Goal: Task Accomplishment & Management: Use online tool/utility

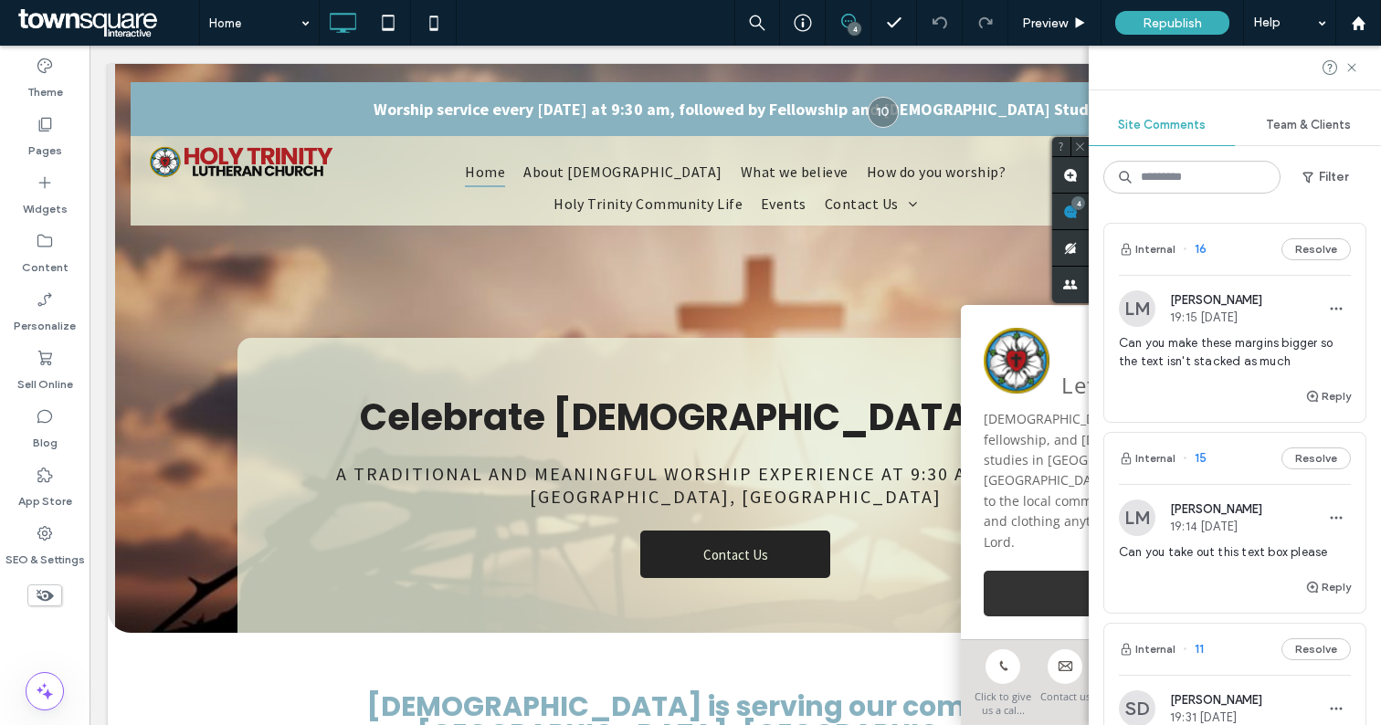
click at [1257, 554] on span "Can you take out this text box please" at bounding box center [1235, 552] width 232 height 18
click at [1208, 526] on div at bounding box center [690, 362] width 1381 height 725
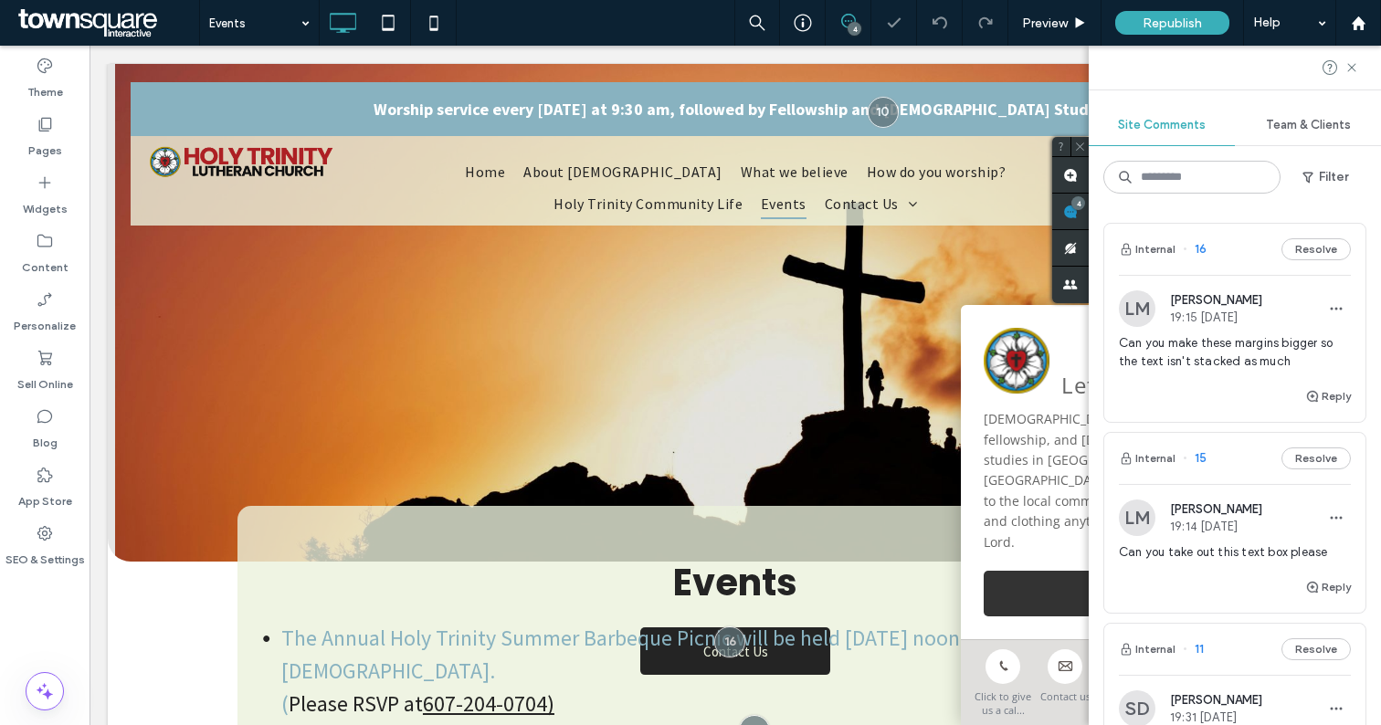
scroll to position [215, 0]
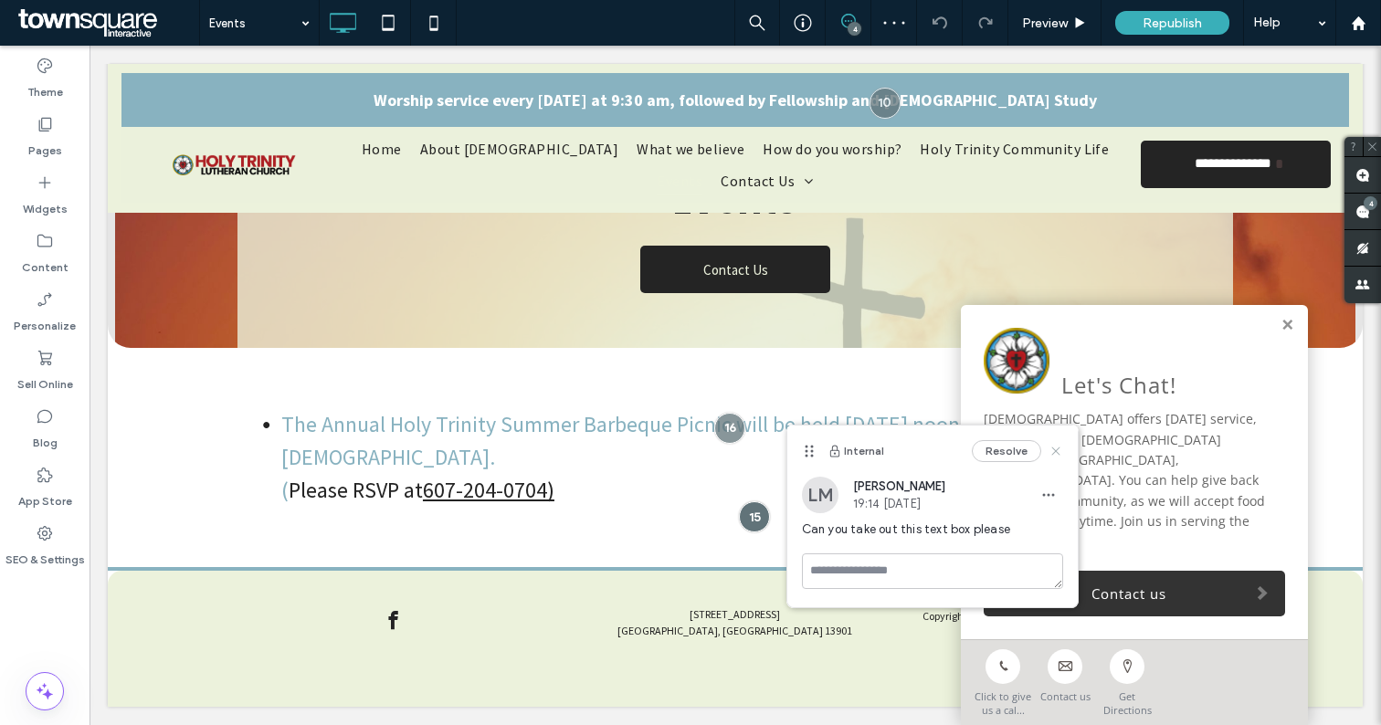
click at [1059, 450] on icon at bounding box center [1056, 451] width 15 height 15
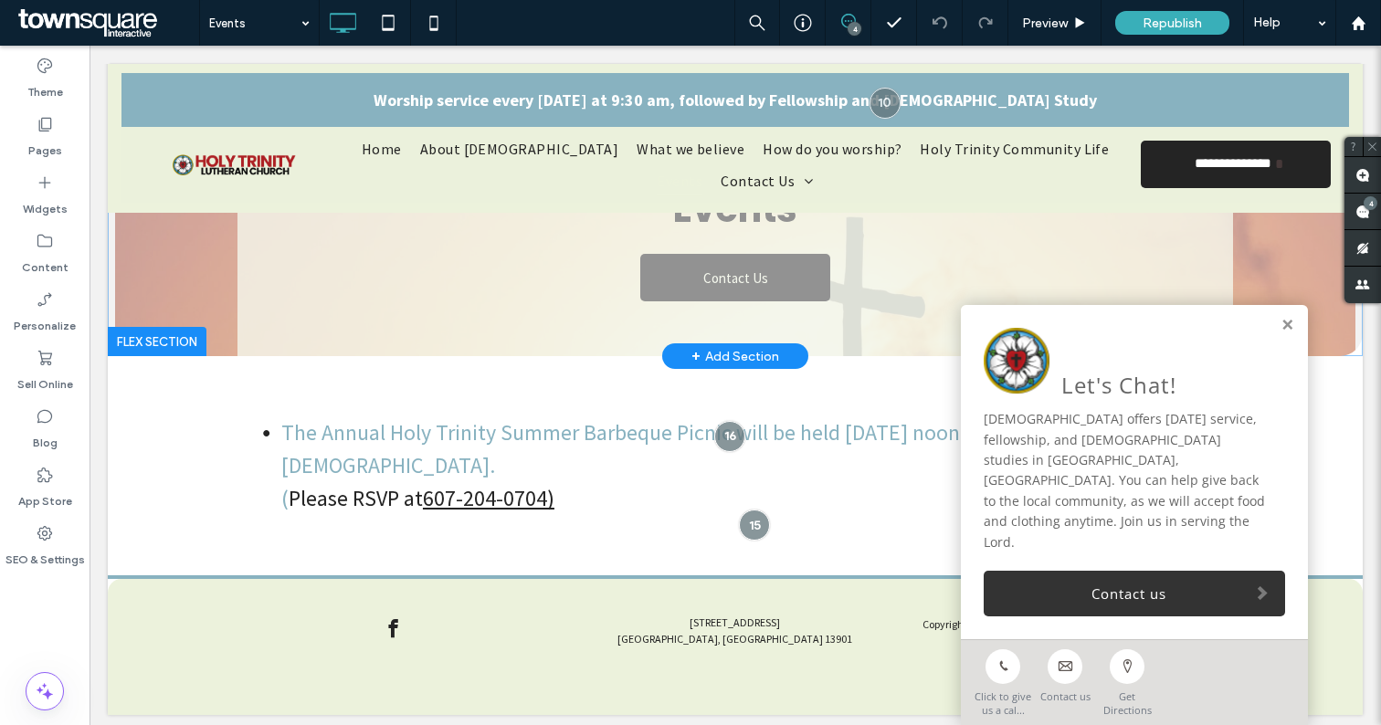
scroll to position [213, 0]
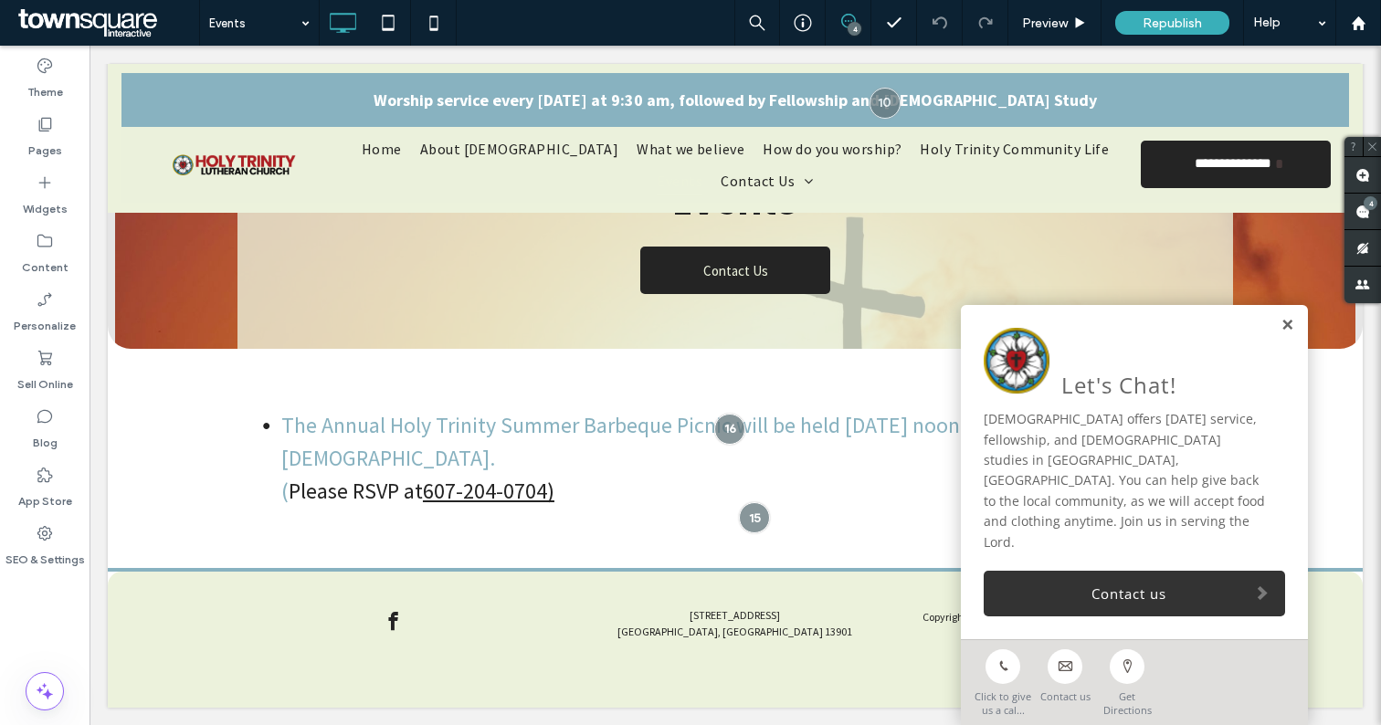
click at [1281, 333] on link at bounding box center [1288, 326] width 14 height 16
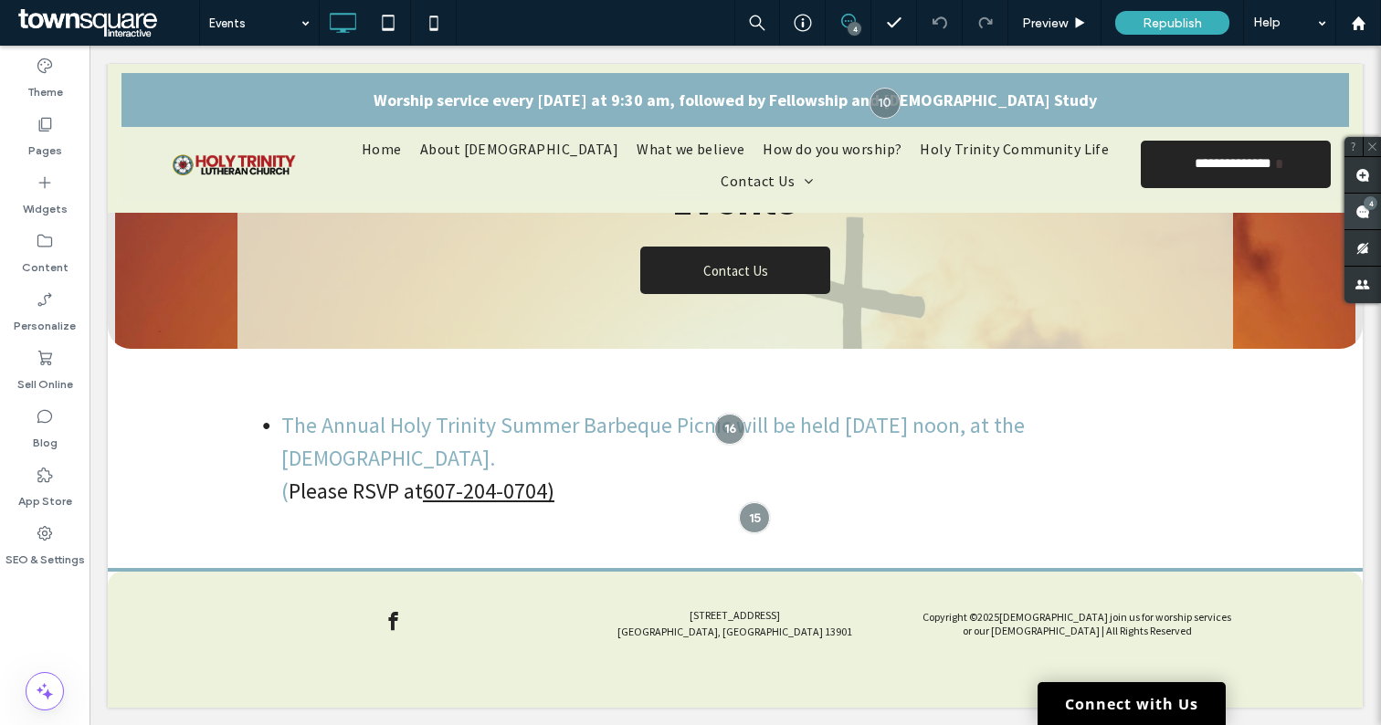
click at [1365, 213] on span at bounding box center [1362, 212] width 37 height 36
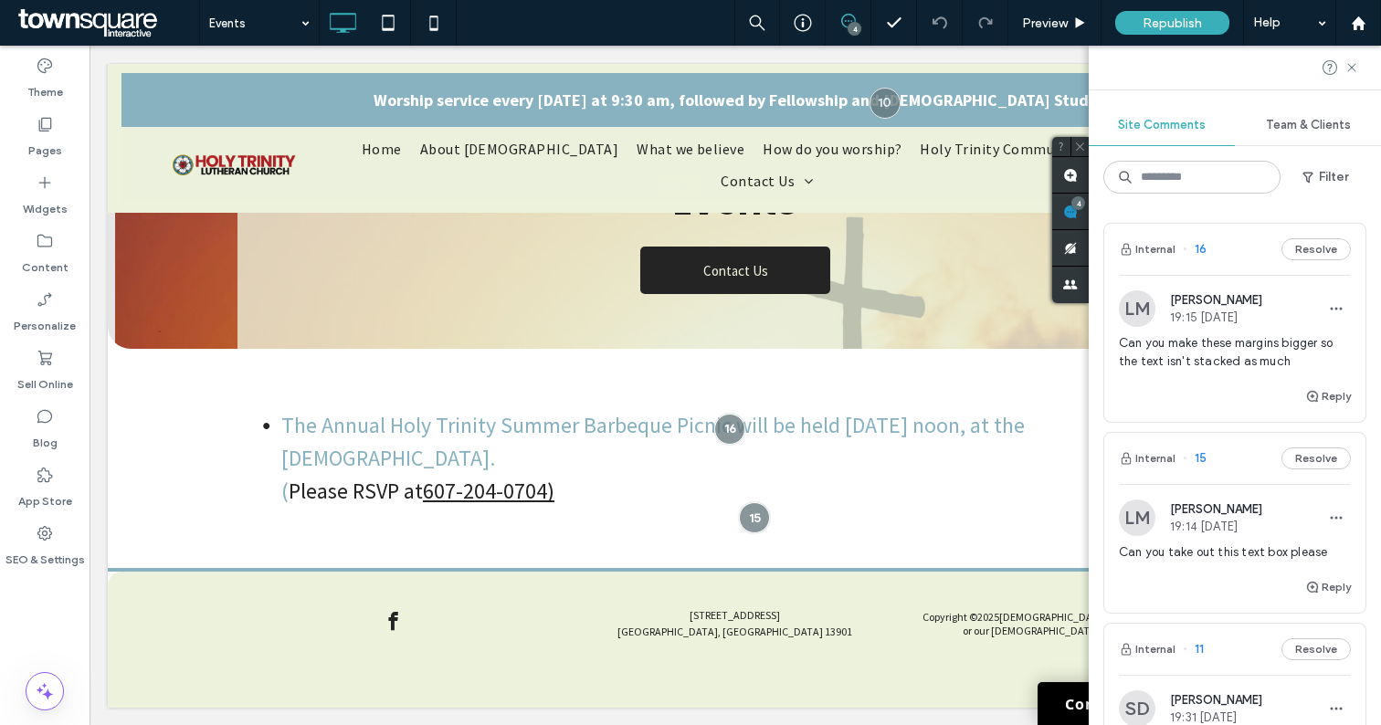
click at [1207, 528] on span "19:14 [DATE]" at bounding box center [1216, 527] width 92 height 14
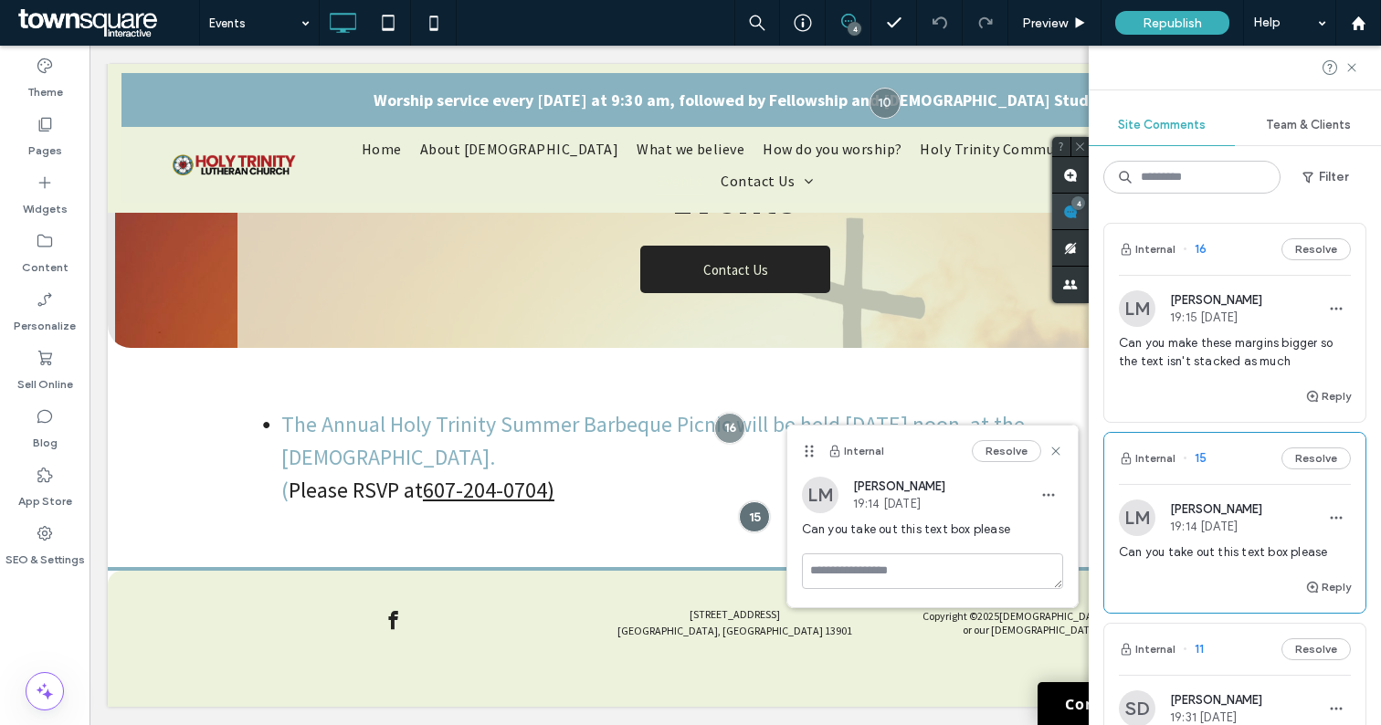
click at [1089, 213] on span at bounding box center [1070, 212] width 37 height 36
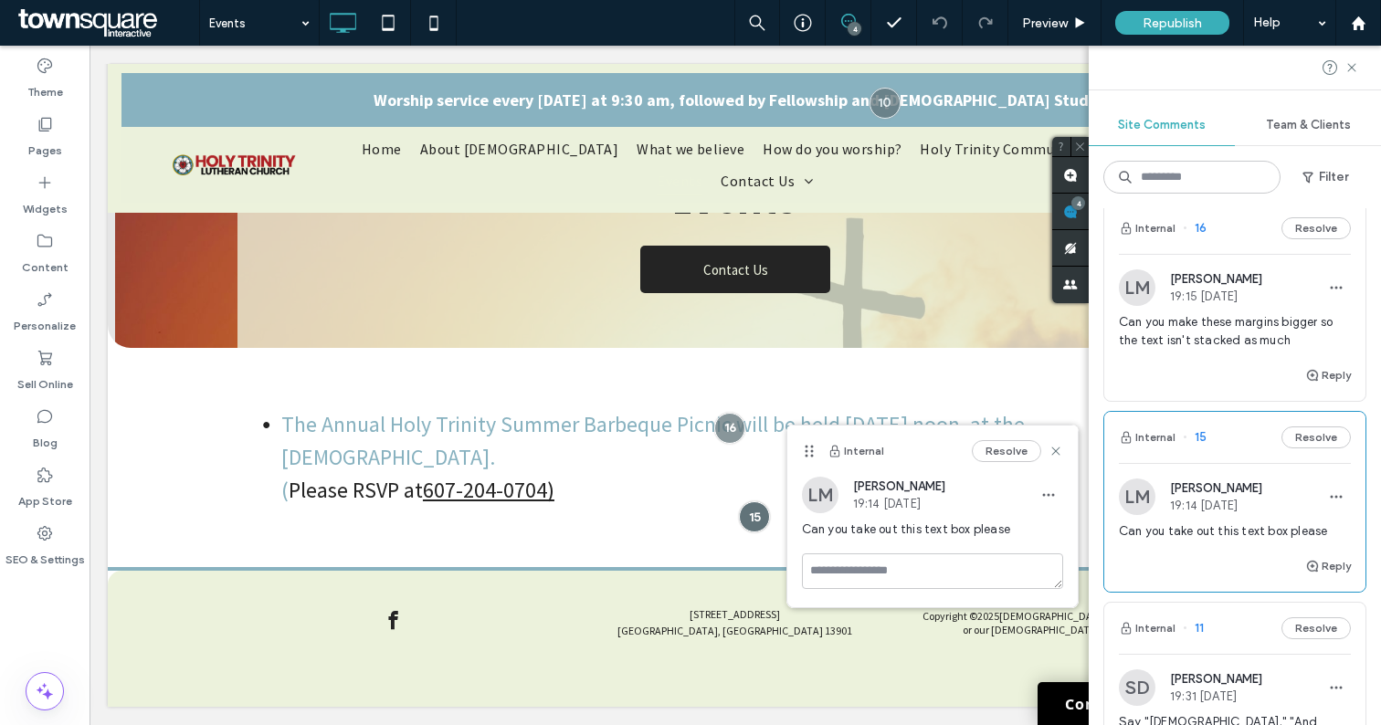
scroll to position [0, 0]
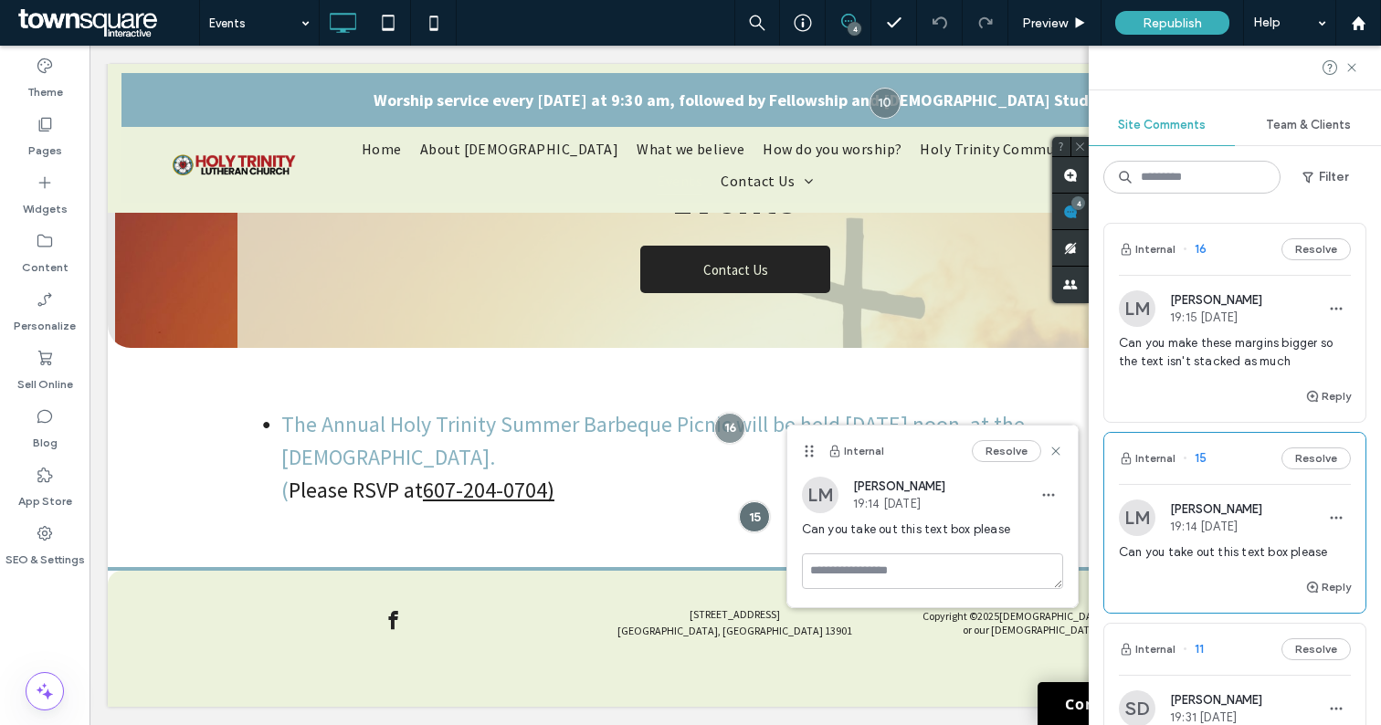
click at [1270, 342] on span "Can you make these margins bigger so the text isn't stacked as much" at bounding box center [1235, 352] width 232 height 37
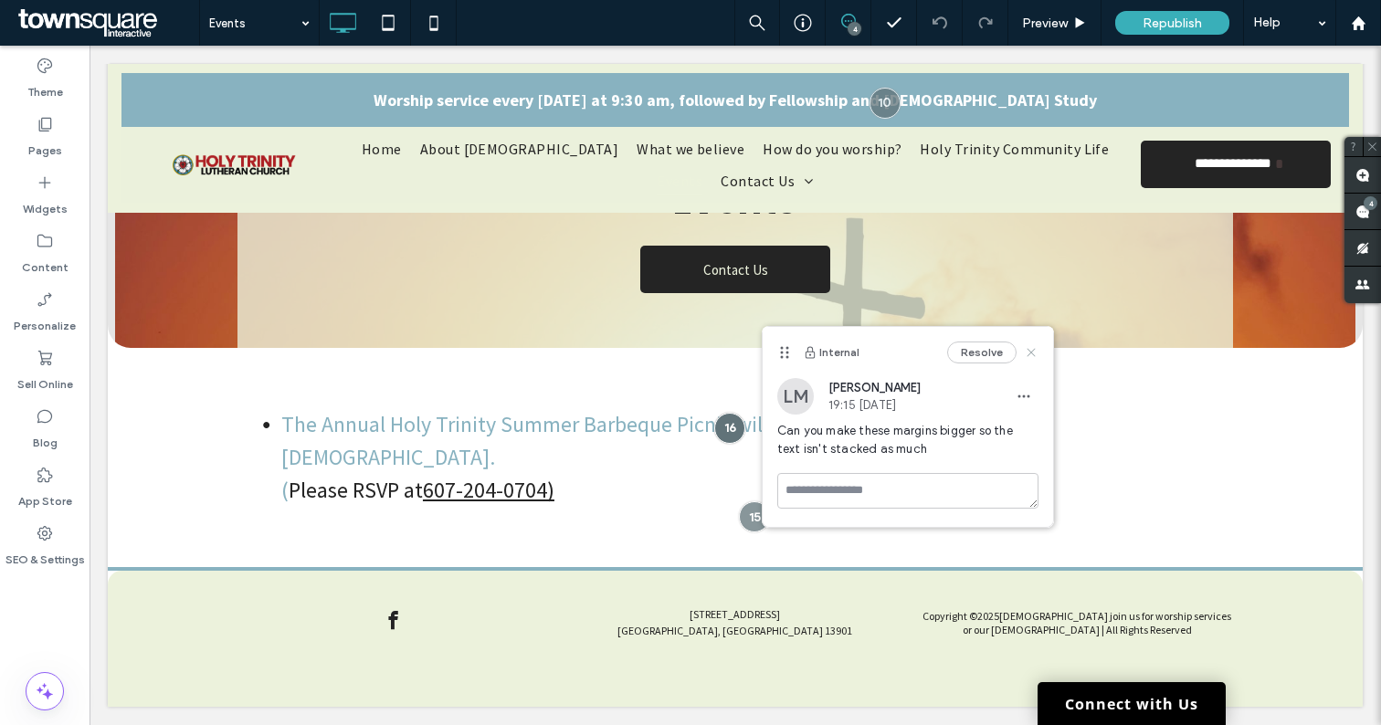
drag, startPoint x: 1032, startPoint y: 353, endPoint x: 1121, endPoint y: 324, distance: 93.0
click at [1032, 353] on icon at bounding box center [1031, 352] width 15 height 15
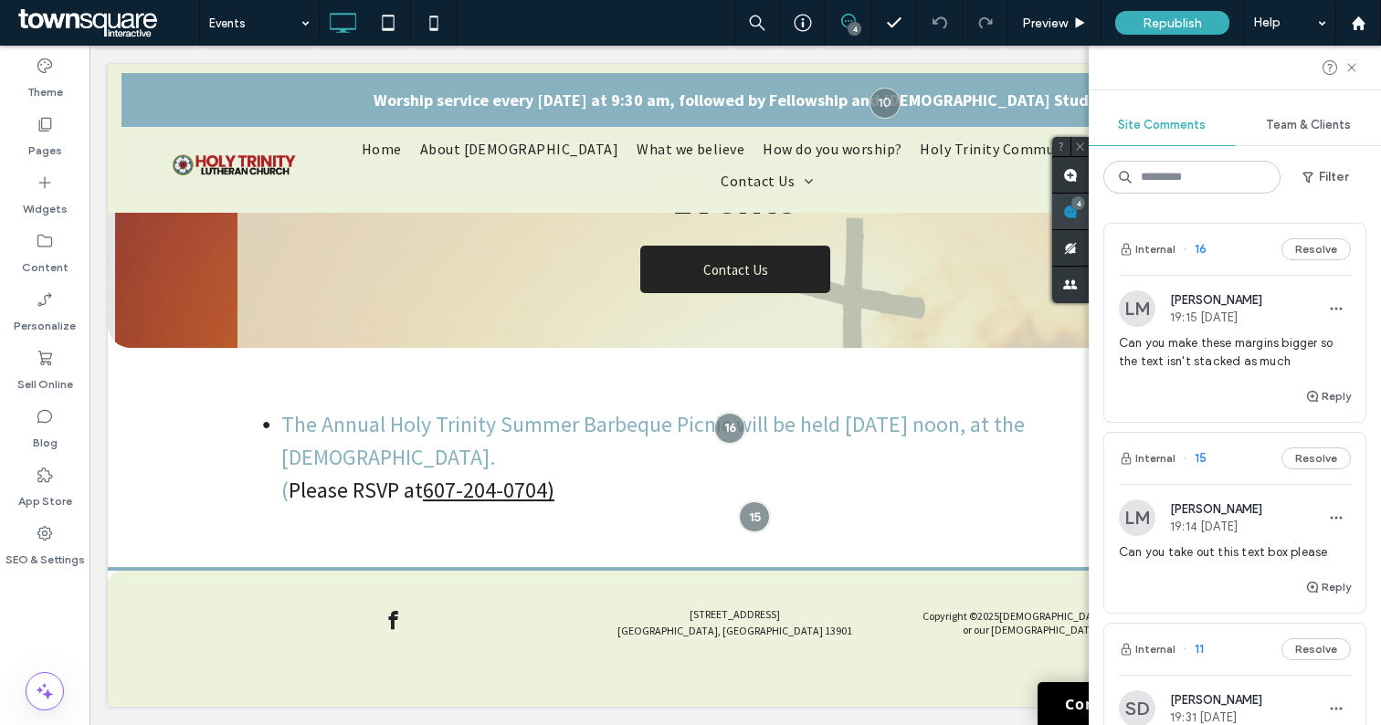
click at [1089, 210] on span at bounding box center [1070, 212] width 37 height 36
click at [1211, 308] on div "[PERSON_NAME] 19:15 [DATE]" at bounding box center [1216, 308] width 92 height 31
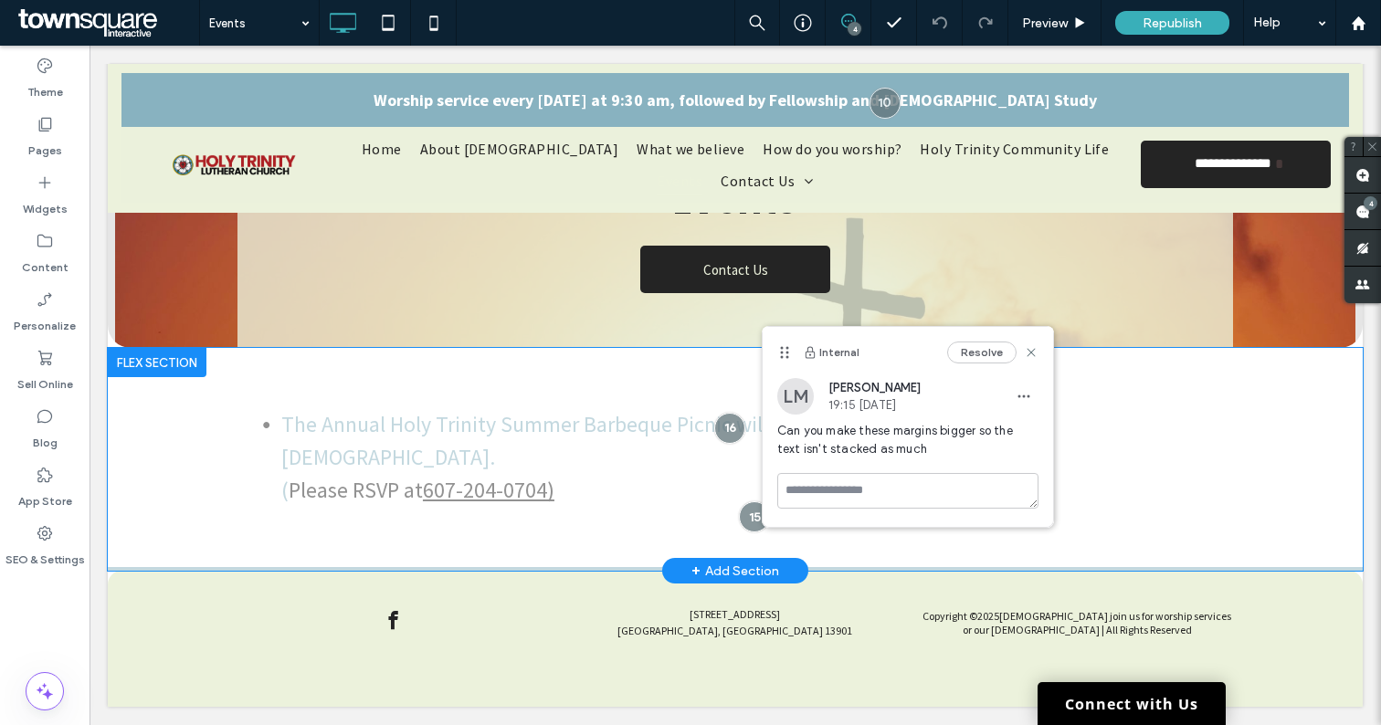
drag, startPoint x: 1297, startPoint y: 394, endPoint x: 1208, endPoint y: 347, distance: 100.1
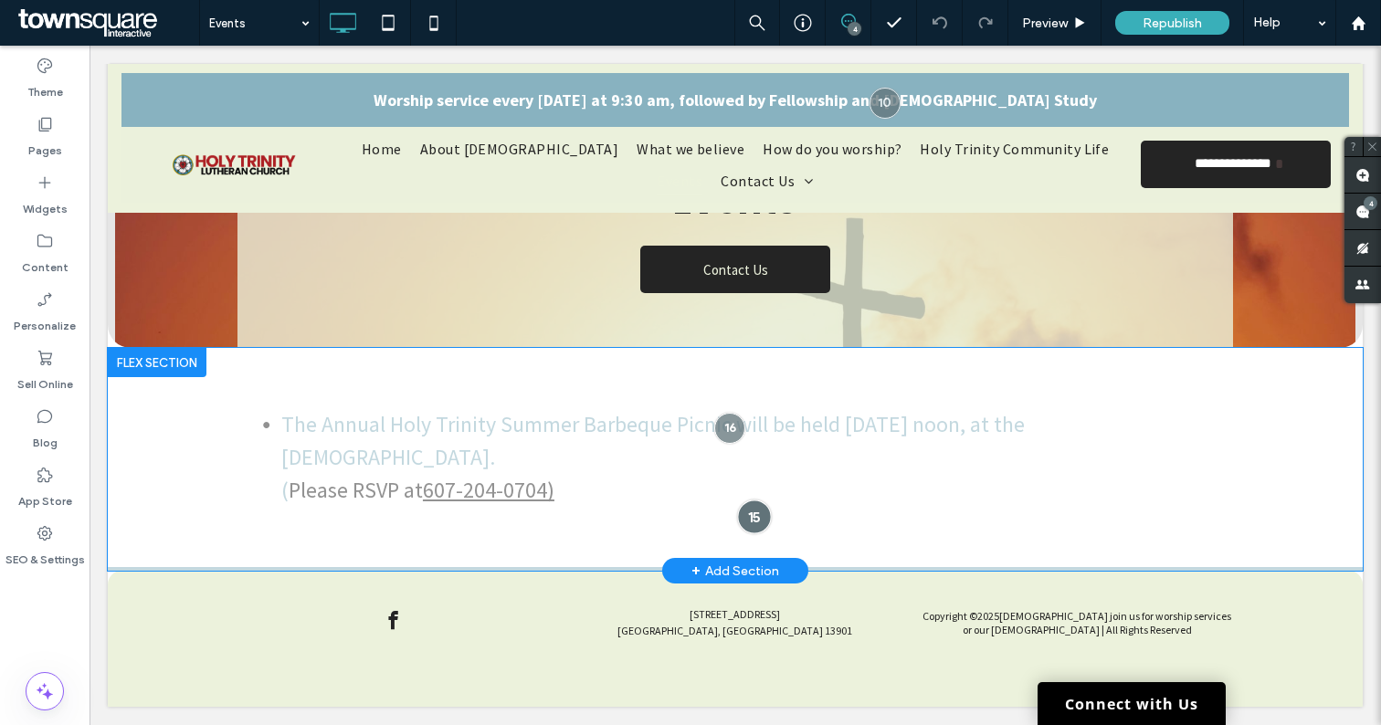
click at [741, 511] on div at bounding box center [755, 518] width 34 height 34
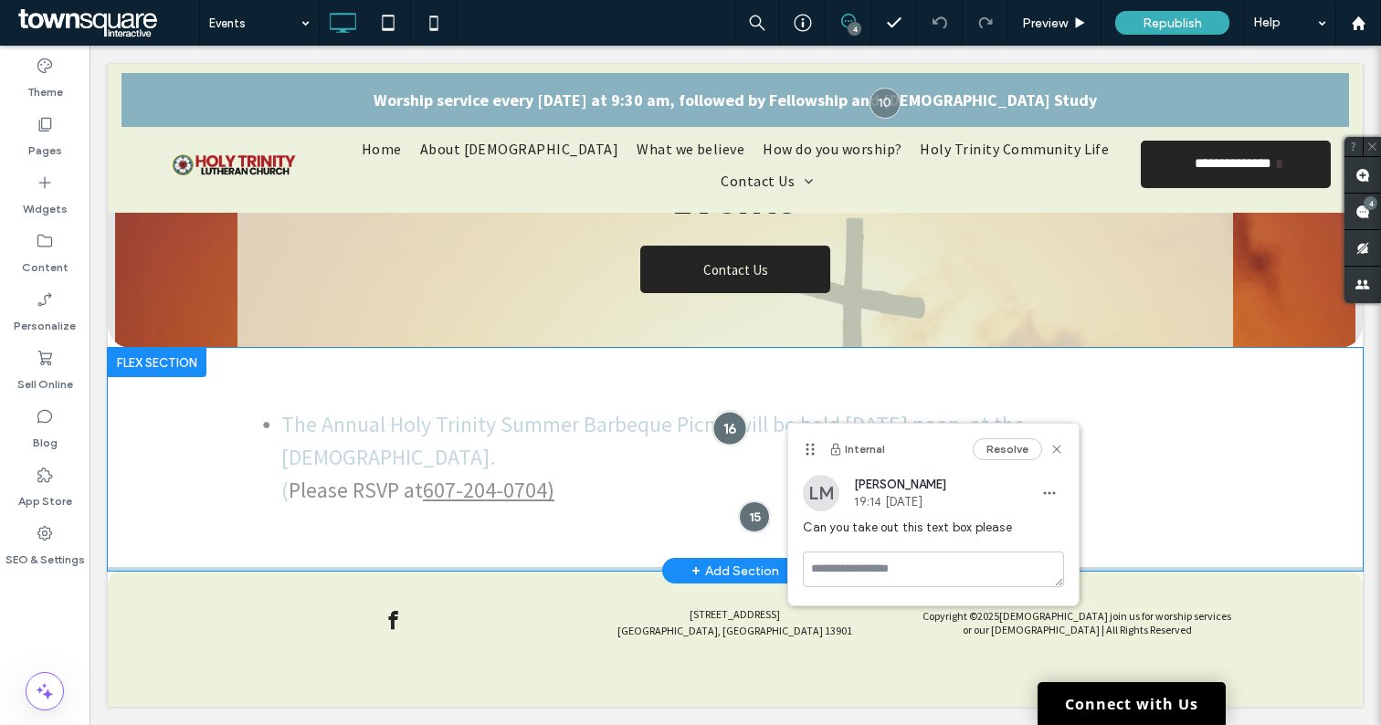
click at [719, 423] on div at bounding box center [729, 428] width 34 height 34
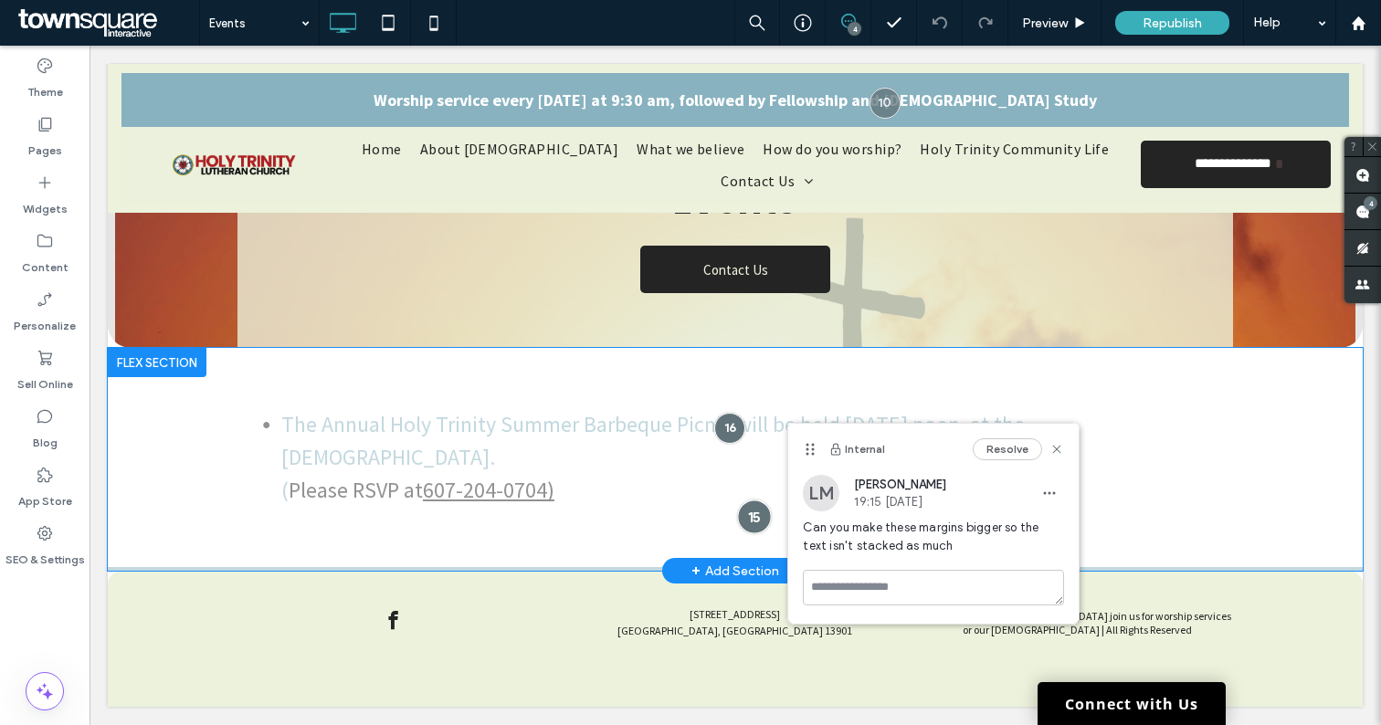
click at [747, 516] on div at bounding box center [755, 518] width 34 height 34
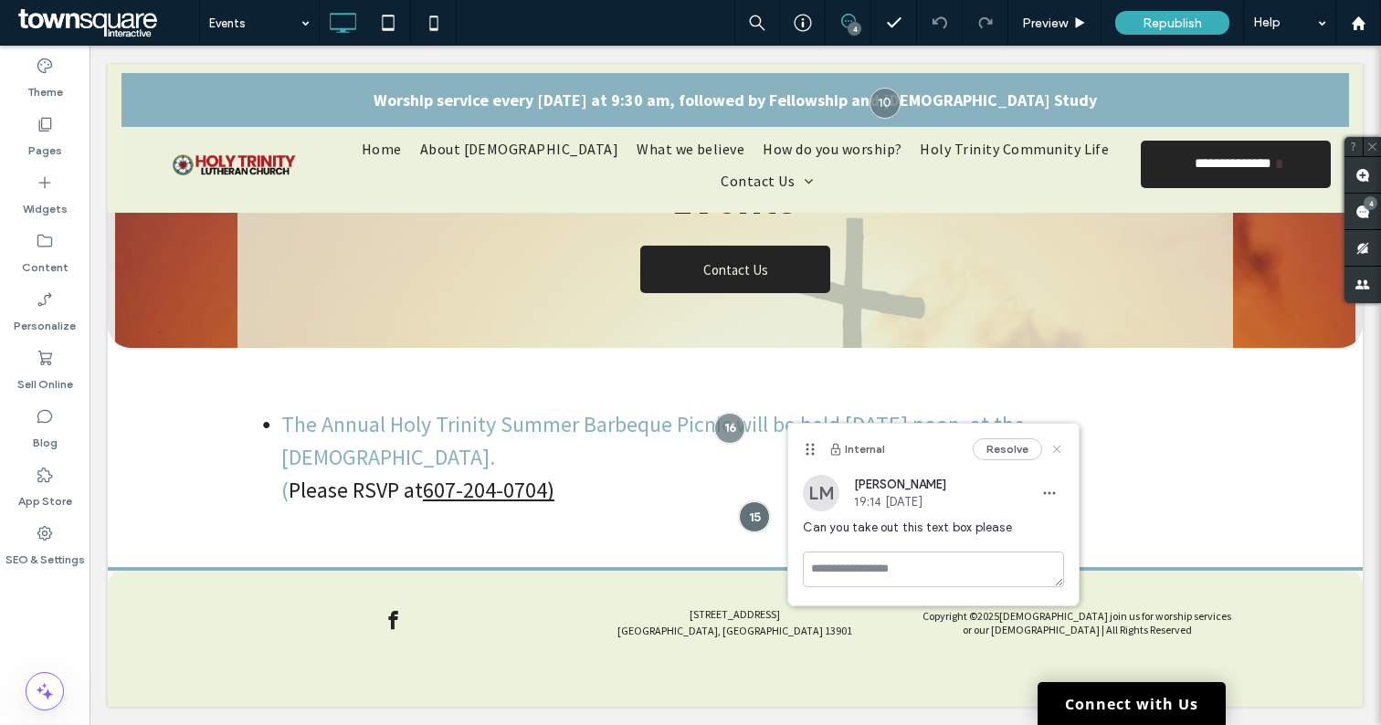
click at [1059, 448] on use at bounding box center [1057, 450] width 8 height 8
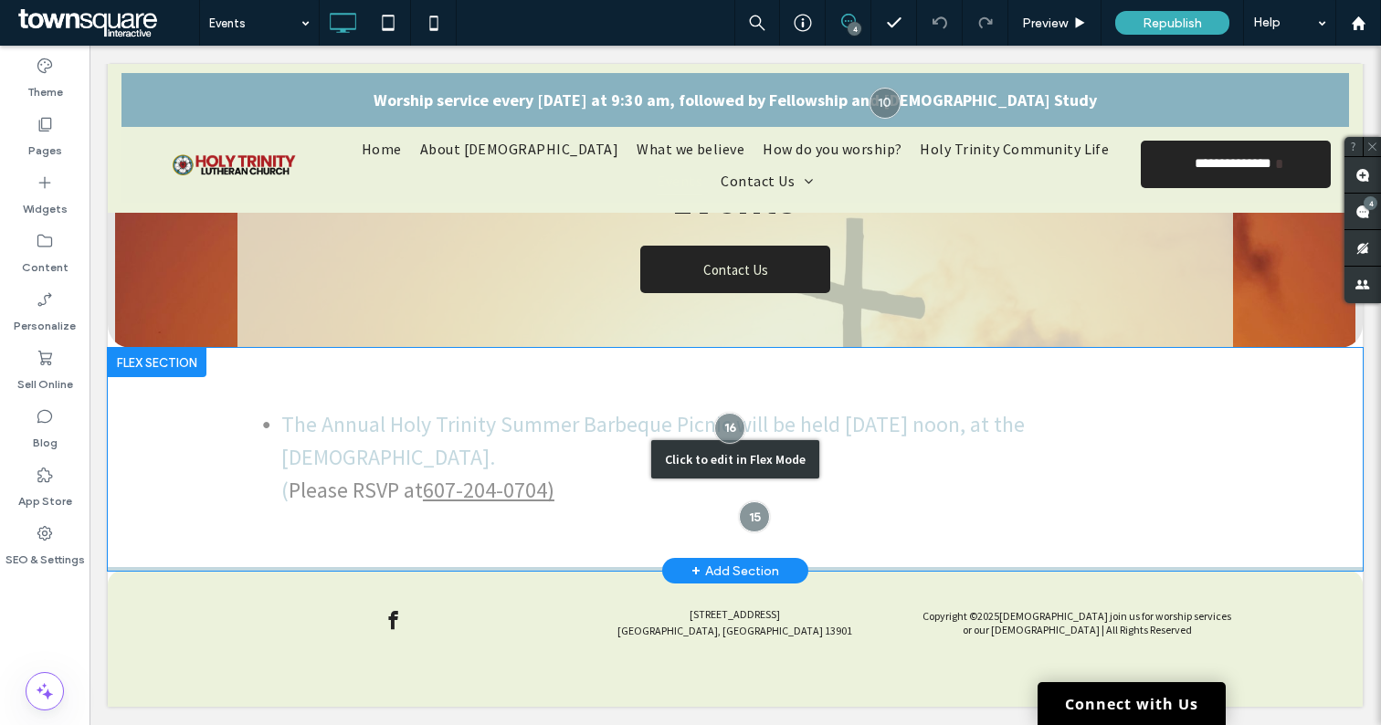
click at [1335, 360] on div "Click to edit in Flex Mode" at bounding box center [735, 459] width 1255 height 223
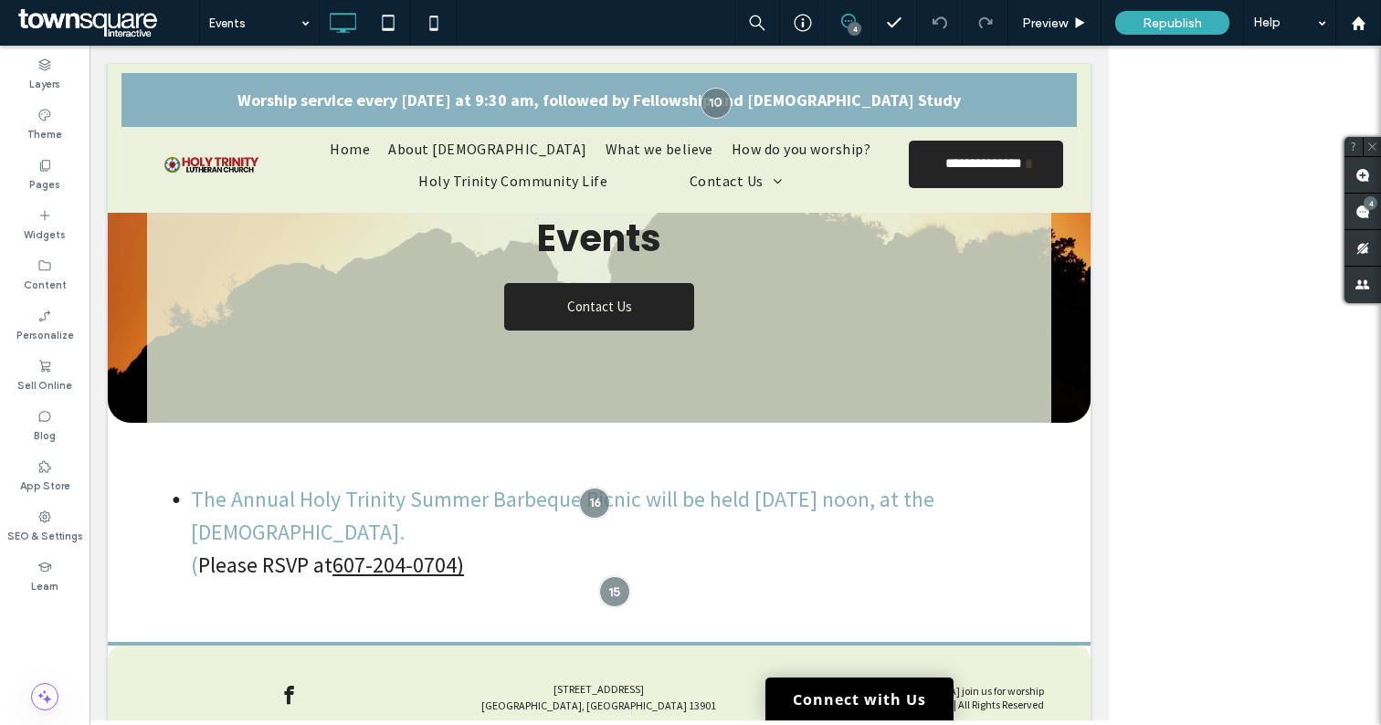
scroll to position [201, 0]
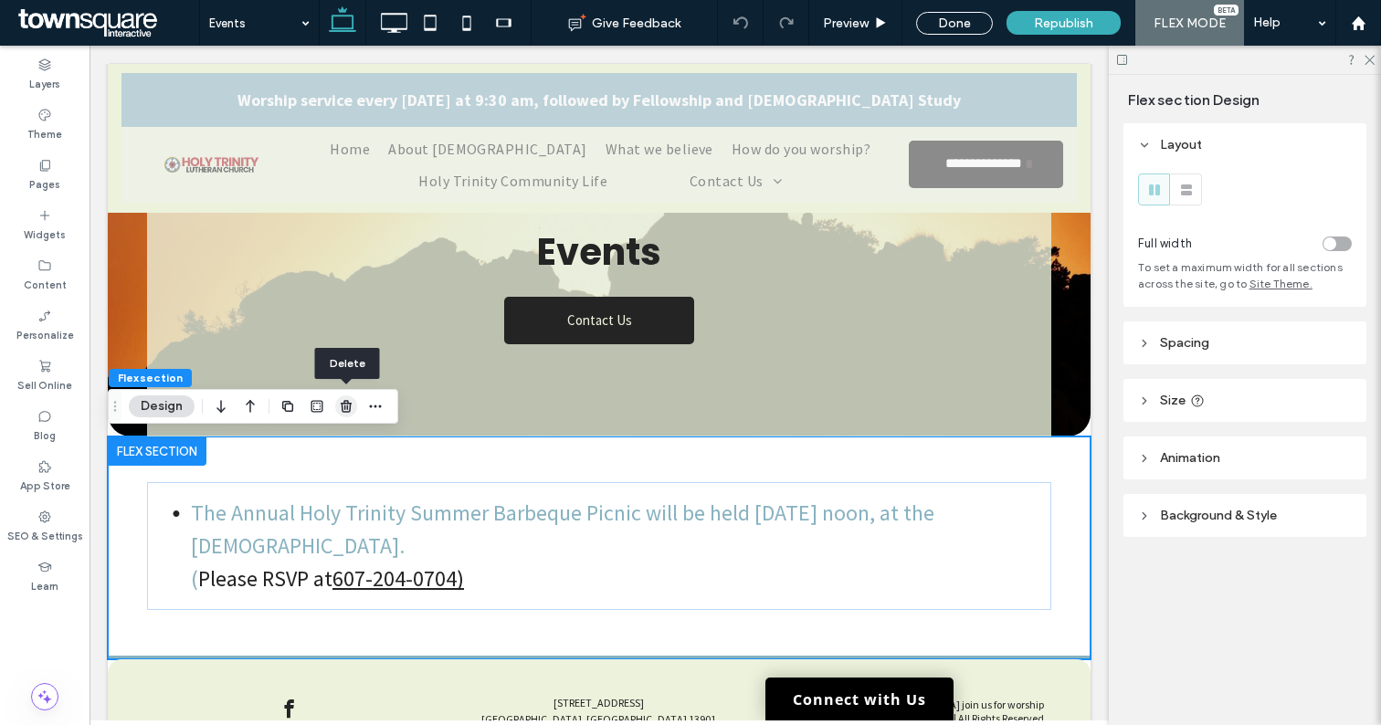
click at [348, 408] on icon "button" at bounding box center [346, 406] width 15 height 15
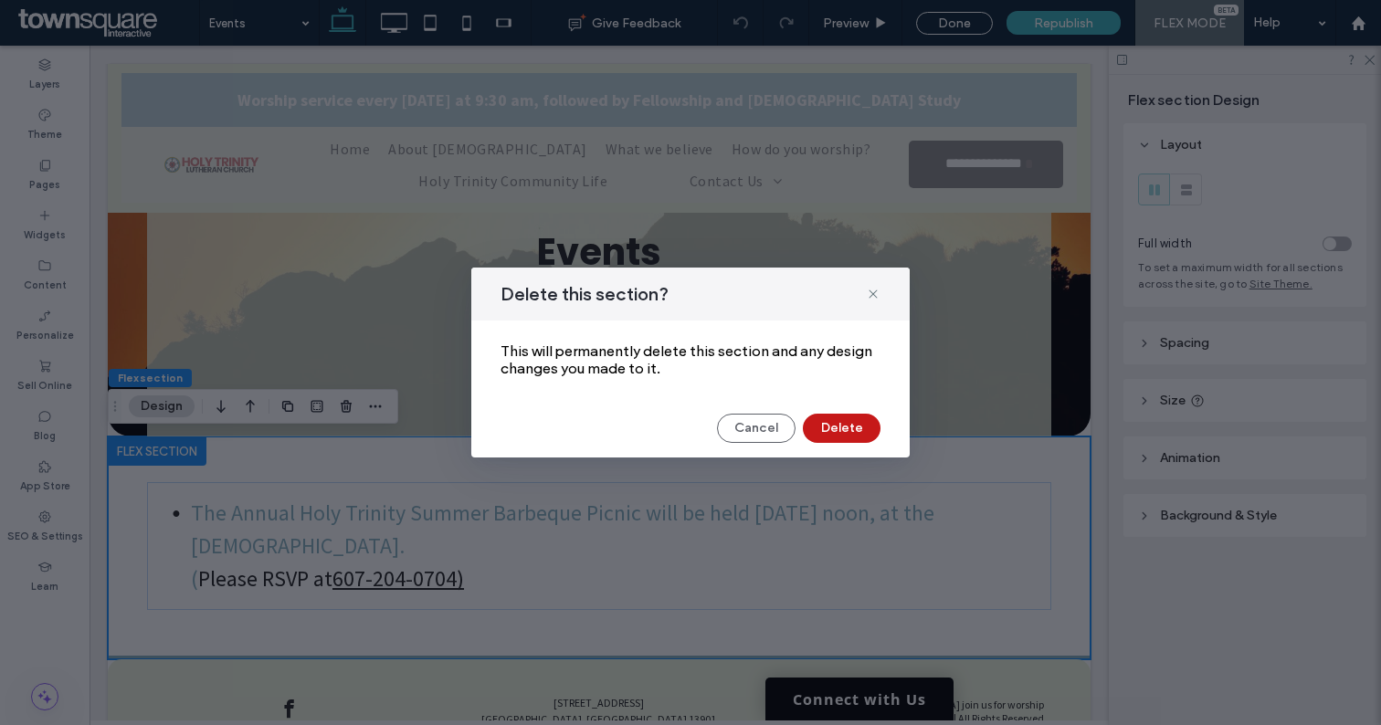
drag, startPoint x: 831, startPoint y: 427, endPoint x: 743, endPoint y: 382, distance: 99.7
click at [831, 427] on button "Delete" at bounding box center [842, 428] width 78 height 29
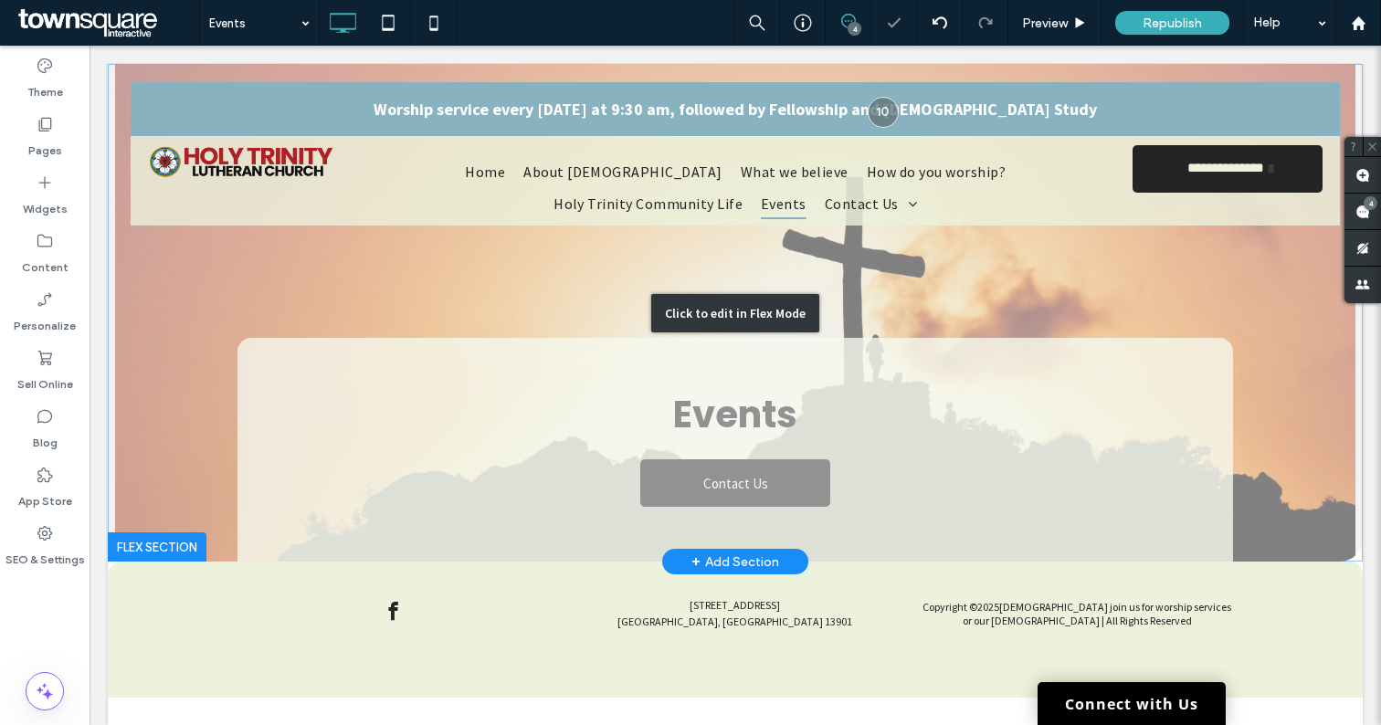
scroll to position [18, 0]
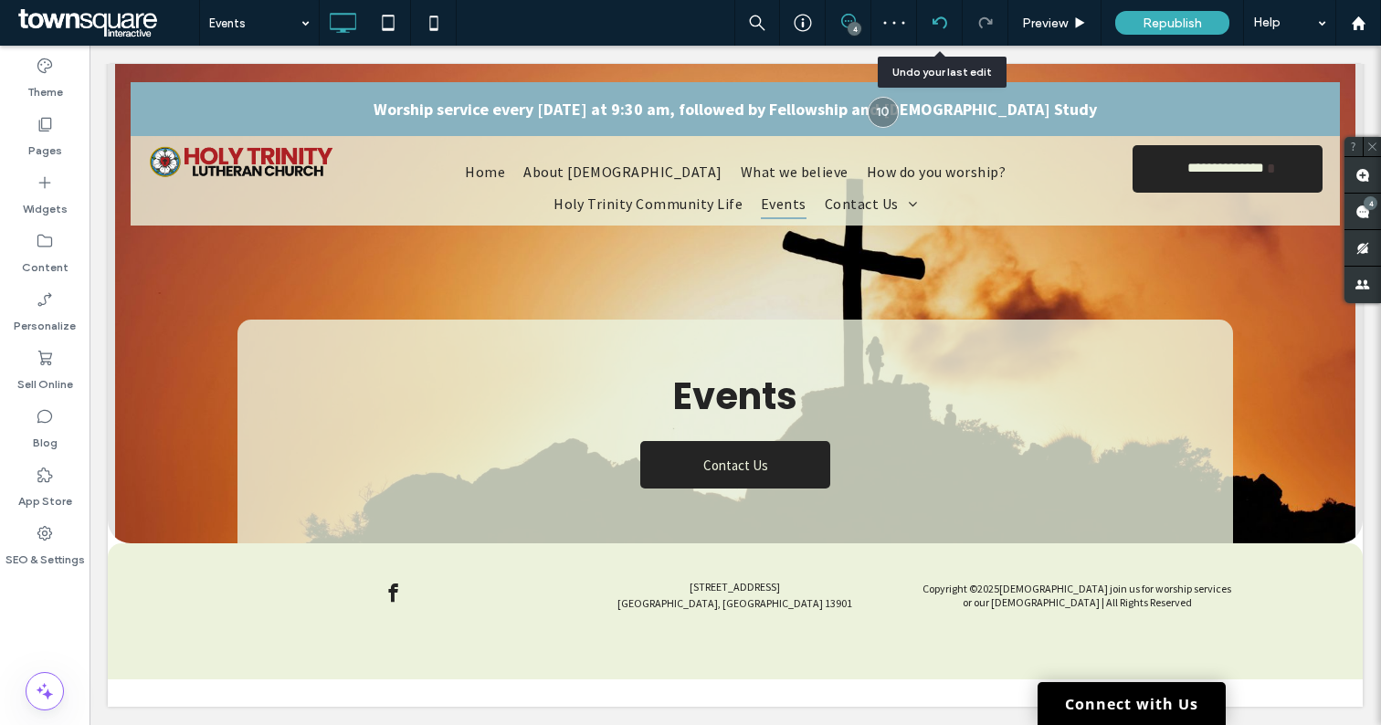
click at [939, 20] on icon at bounding box center [940, 23] width 15 height 15
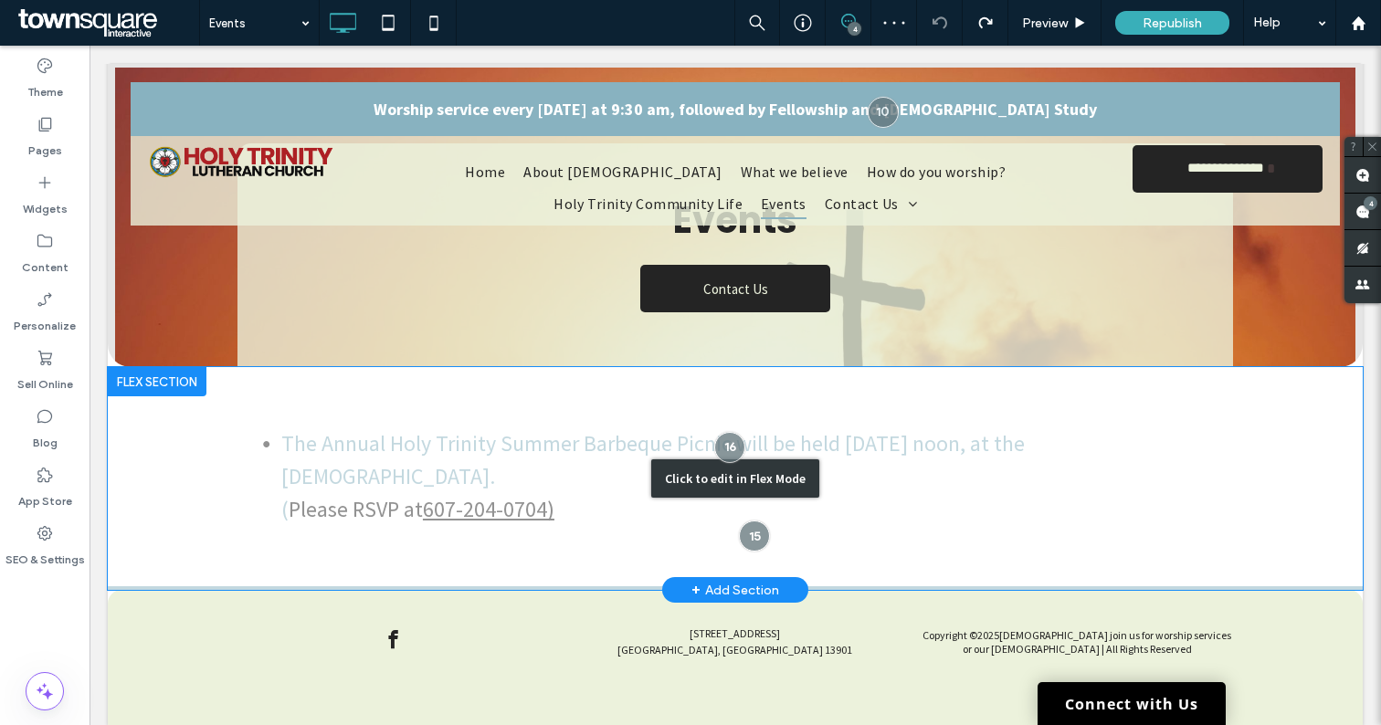
scroll to position [202, 0]
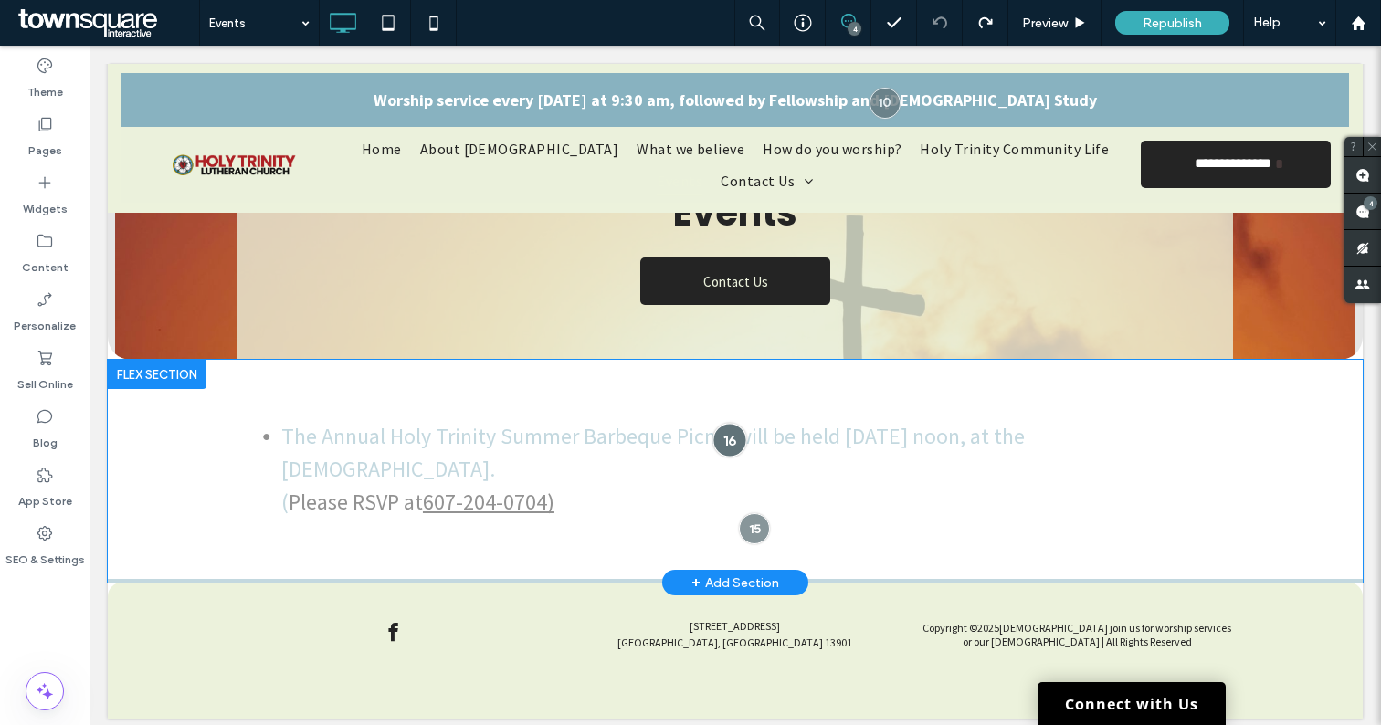
click at [722, 437] on div at bounding box center [729, 440] width 34 height 34
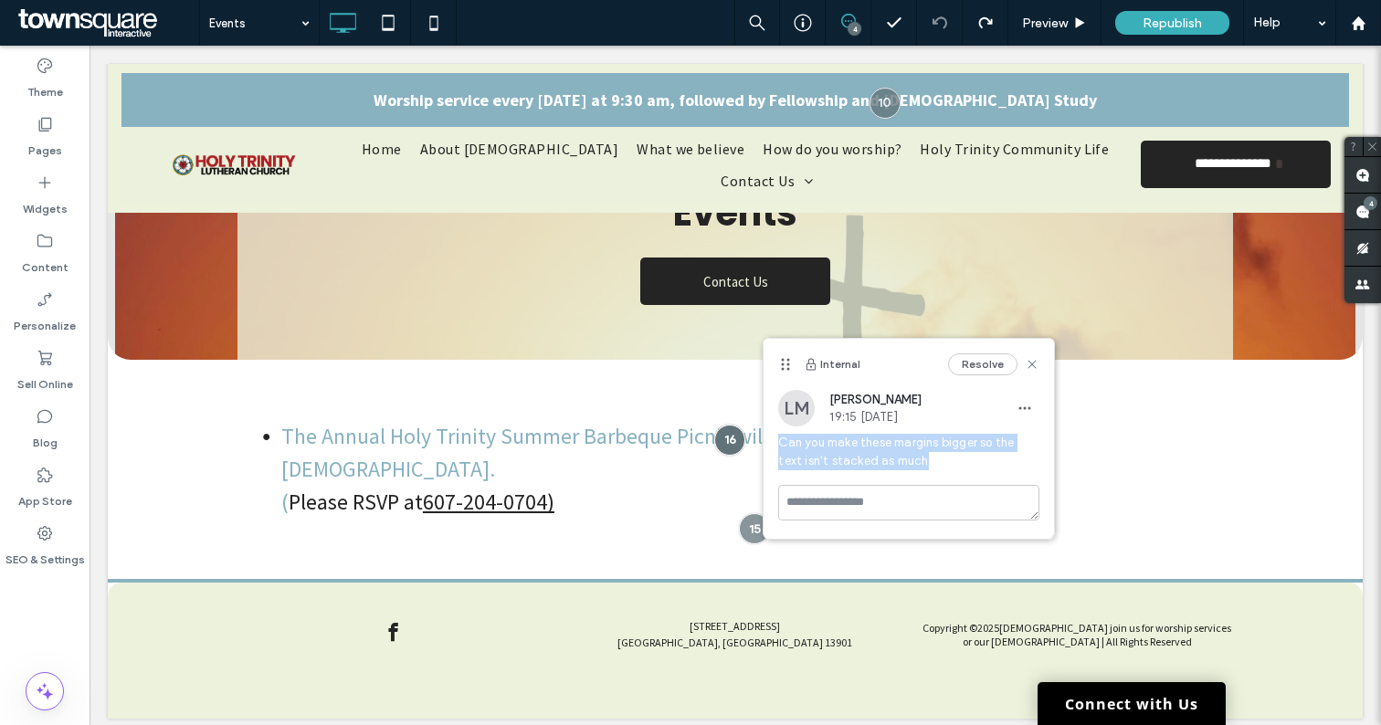
drag, startPoint x: 906, startPoint y: 463, endPoint x: 780, endPoint y: 444, distance: 127.5
click at [780, 444] on span "Can you make these margins bigger so the text isn't stacked as much" at bounding box center [908, 452] width 261 height 37
copy span "Can you make these margins bigger so the text isn't stacked as much"
